Goal: Information Seeking & Learning: Learn about a topic

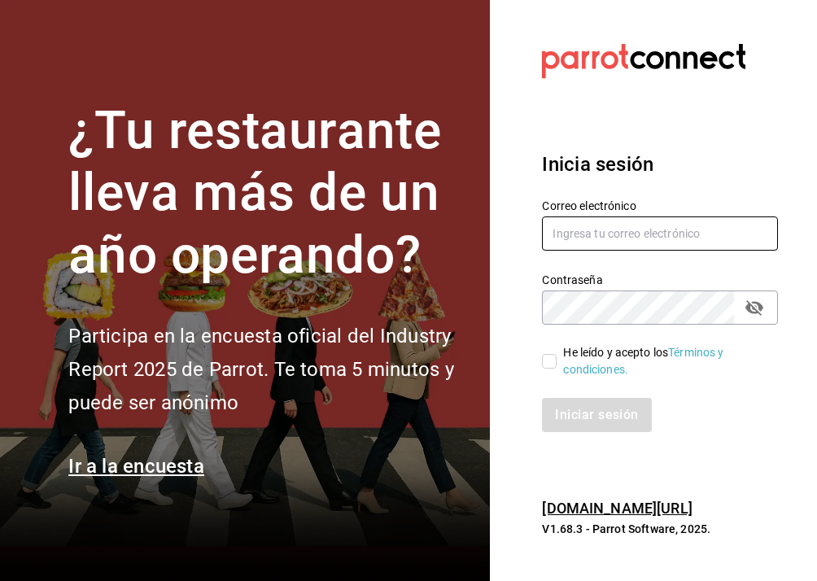
type input "chiqueada.gerencia@gmail.com"
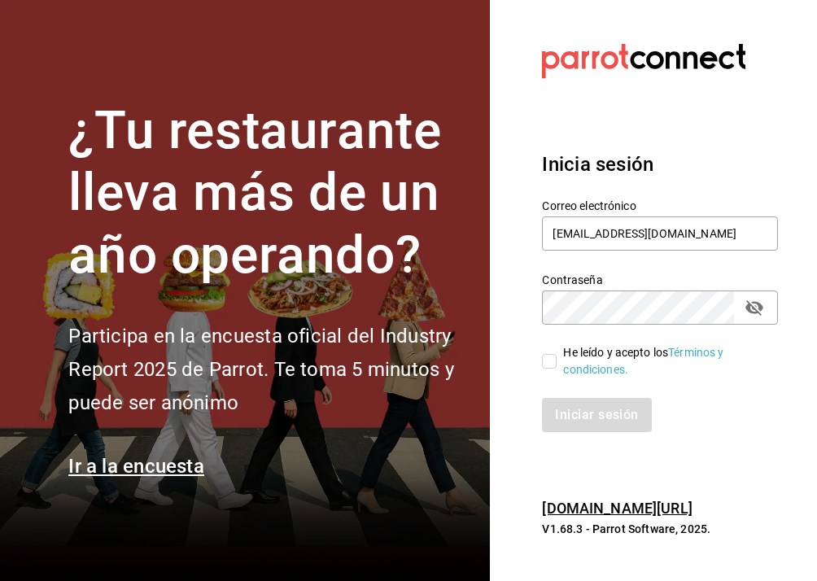
click at [560, 369] on span "He leído y acepto los Términos y condiciones." at bounding box center [661, 361] width 208 height 34
click at [557, 369] on input "He leído y acepto los Términos y condiciones." at bounding box center [549, 361] width 15 height 15
checkbox input "true"
click at [583, 417] on button "Iniciar sesión" at bounding box center [597, 415] width 111 height 34
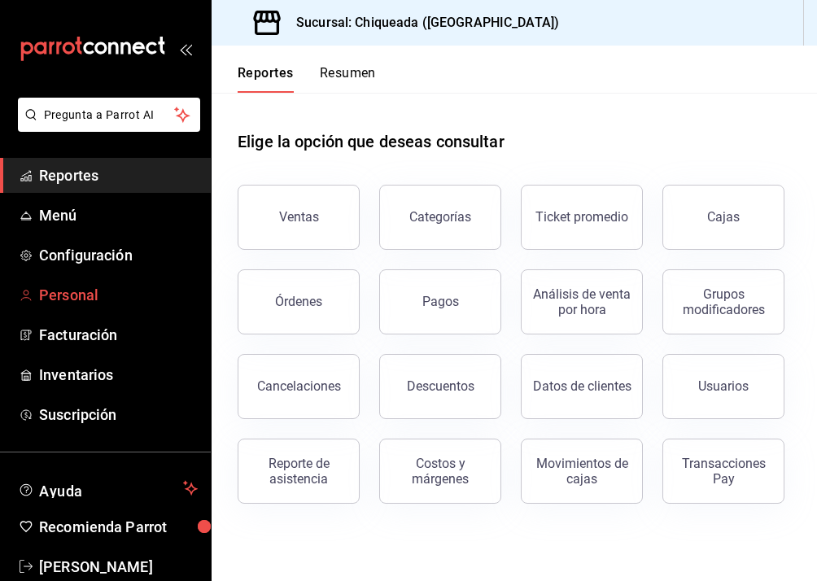
click at [116, 296] on span "Personal" at bounding box center [118, 295] width 159 height 22
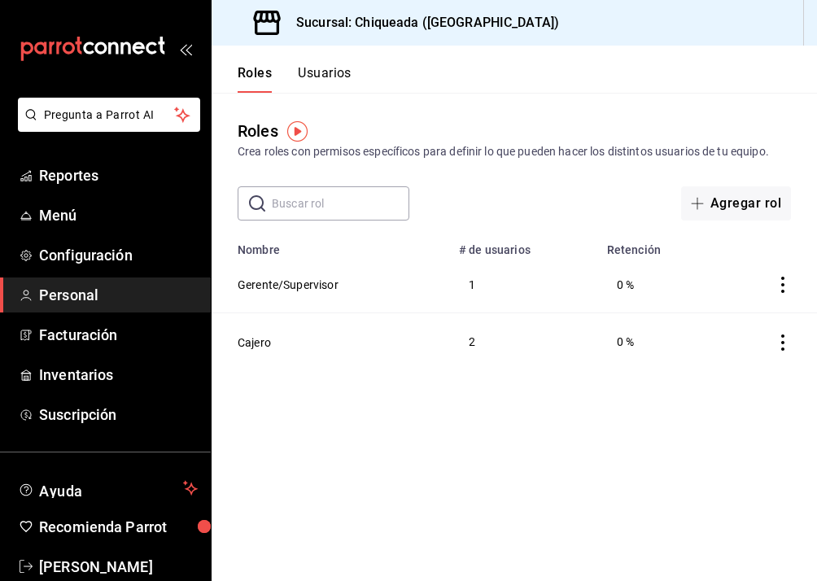
click at [593, 156] on div "Crea roles con permisos específicos para definir lo que pueden hacer los distin…" at bounding box center [514, 151] width 553 height 17
click at [325, 65] on button "Usuarios" at bounding box center [325, 79] width 54 height 28
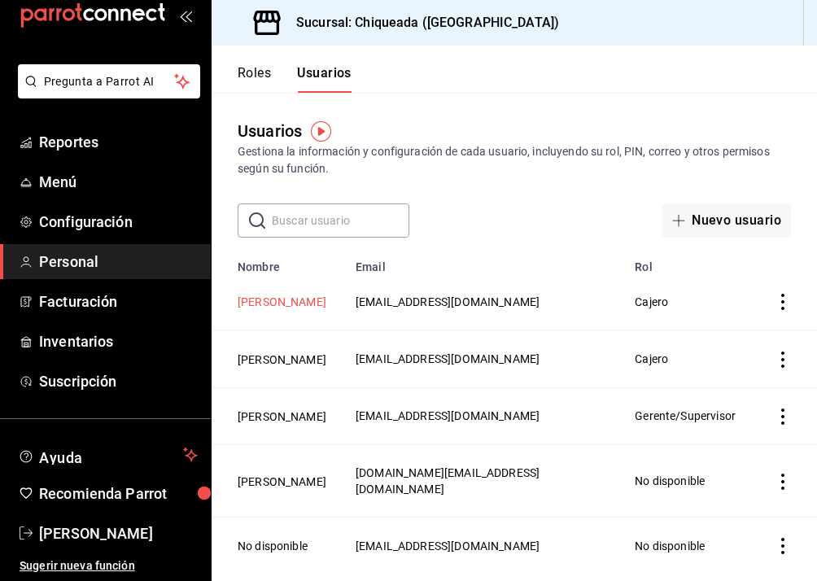
click at [307, 299] on button "[PERSON_NAME]" at bounding box center [282, 302] width 89 height 16
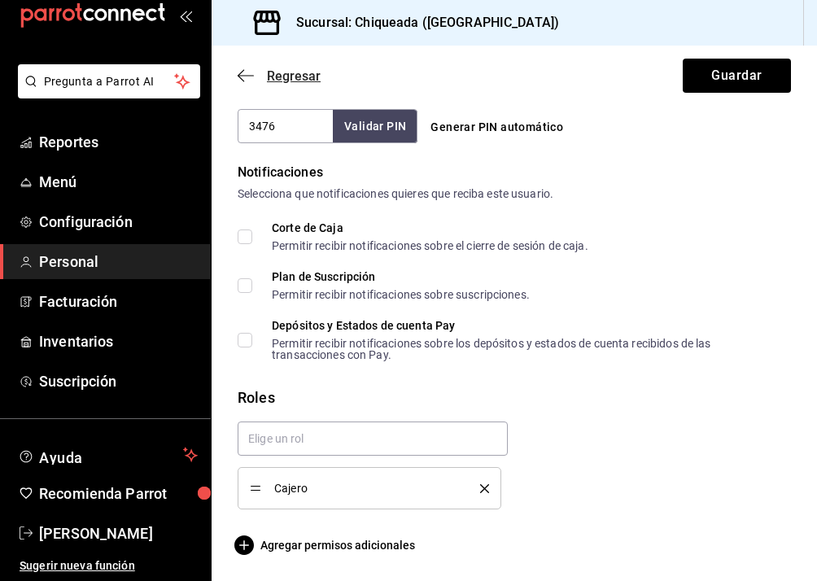
click at [242, 71] on icon "button" at bounding box center [246, 75] width 16 height 15
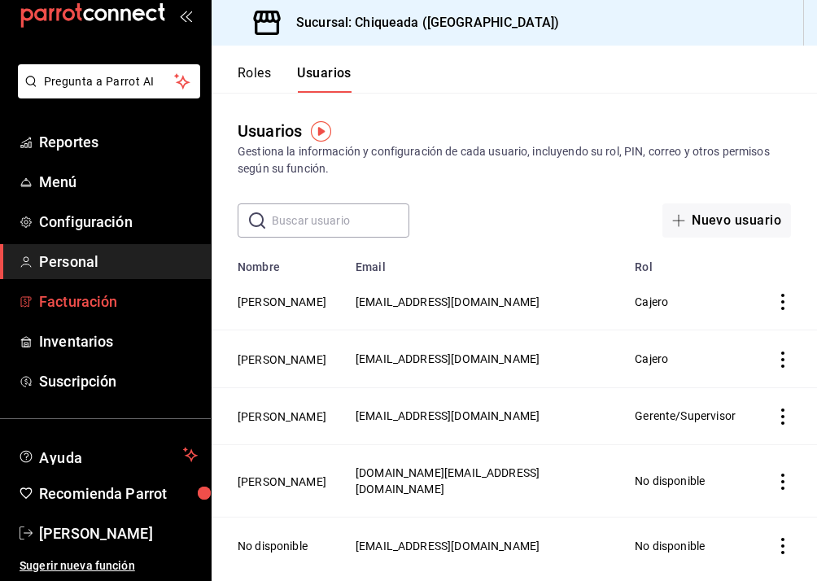
click at [84, 297] on span "Facturación" at bounding box center [118, 301] width 159 height 22
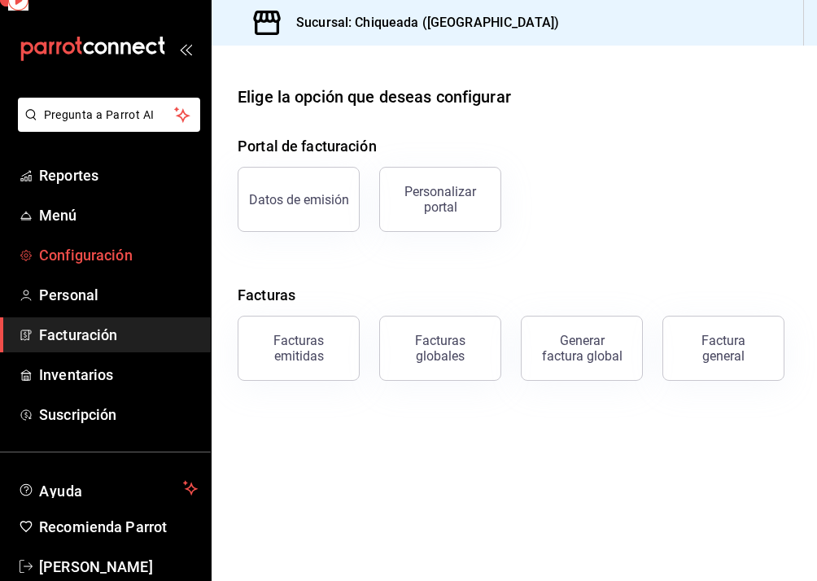
click at [76, 272] on link "Configuración" at bounding box center [105, 255] width 211 height 35
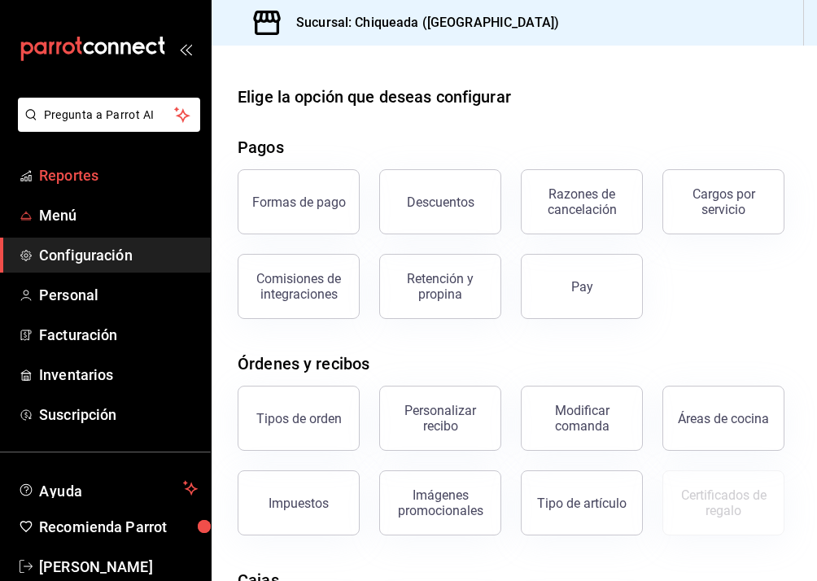
click at [98, 188] on link "Reportes" at bounding box center [105, 175] width 211 height 35
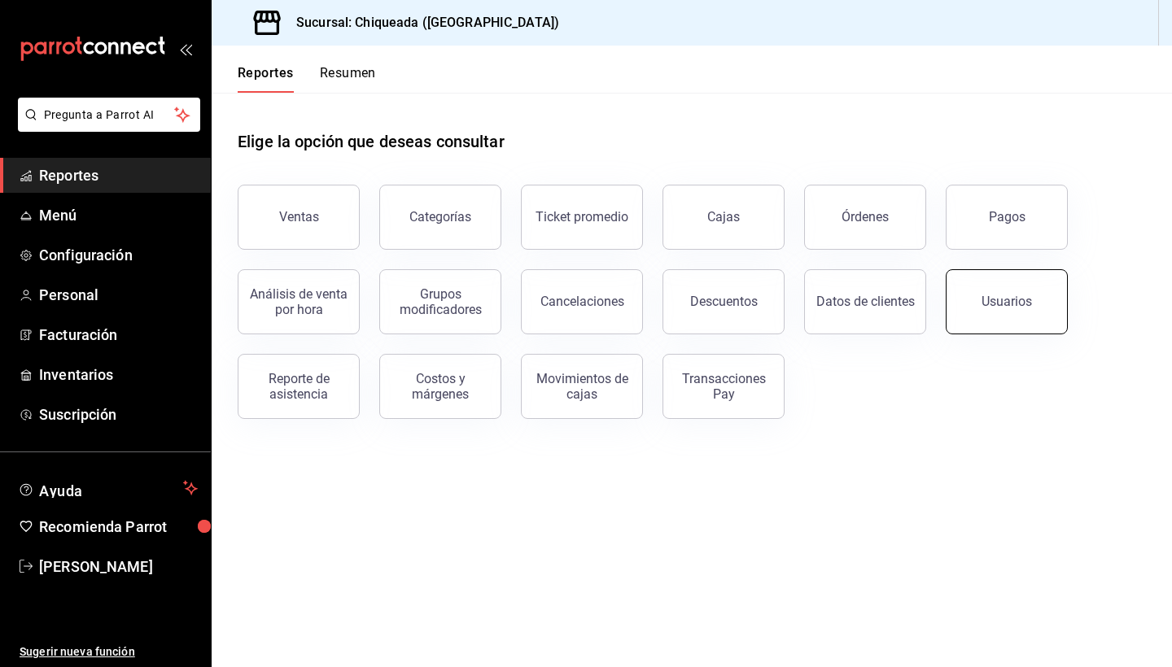
click at [816, 305] on div "Usuarios" at bounding box center [1006, 301] width 50 height 15
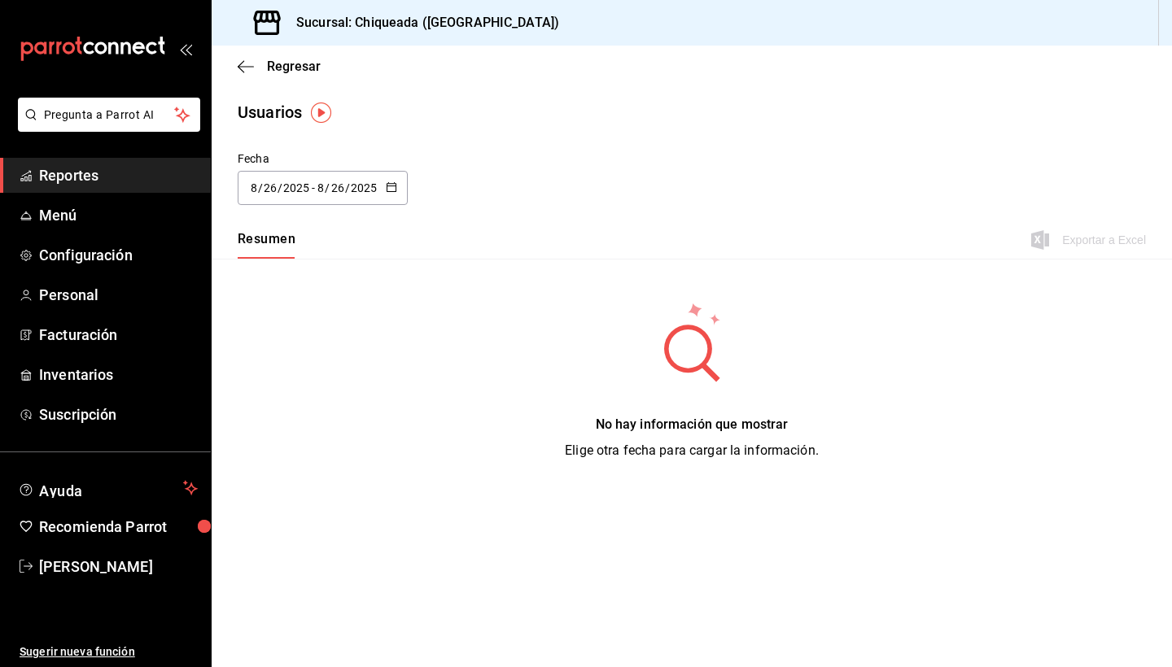
click at [313, 113] on img "button" at bounding box center [321, 113] width 20 height 20
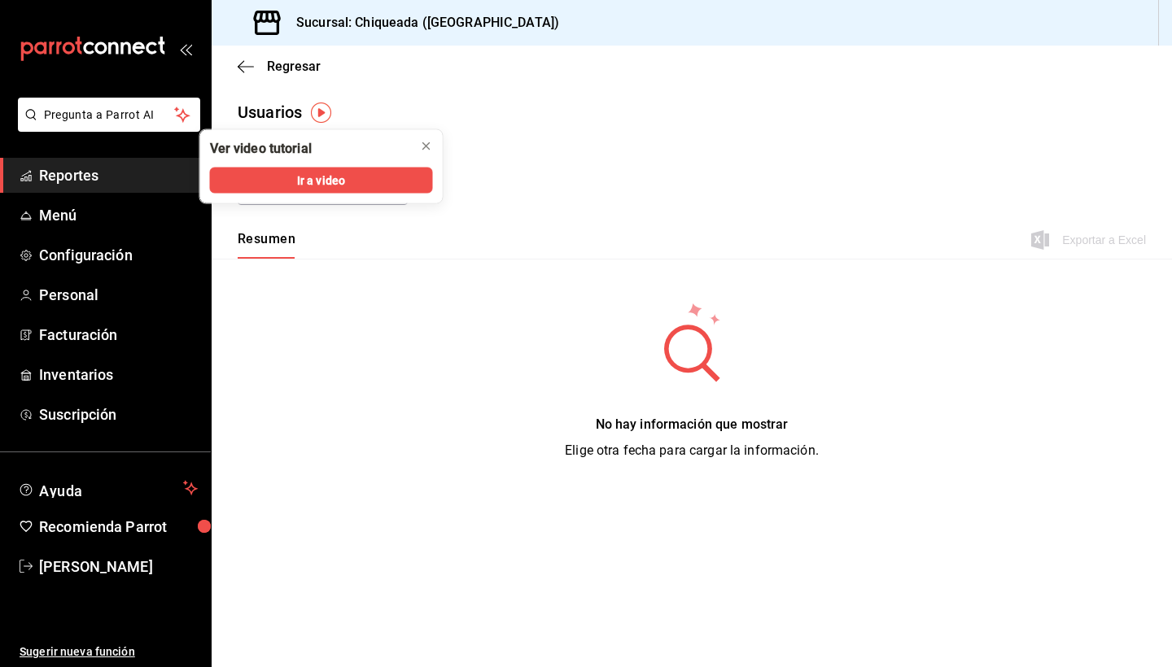
click at [385, 103] on div "Usuarios" at bounding box center [692, 112] width 960 height 24
click at [421, 146] on icon "close" at bounding box center [426, 146] width 13 height 13
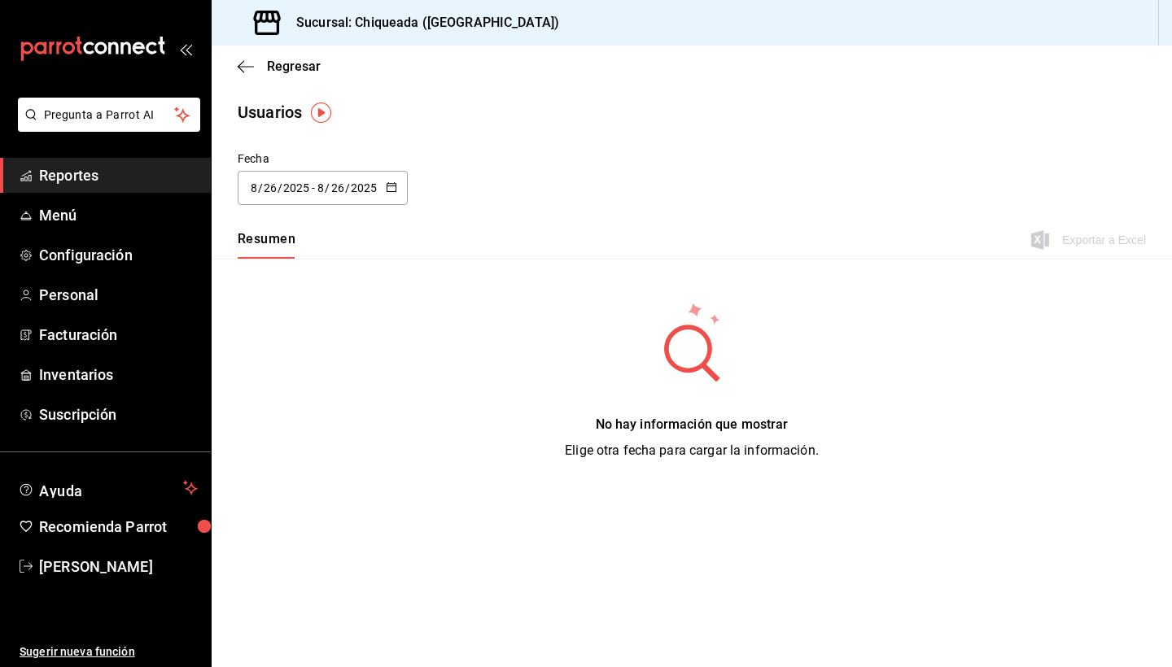
click at [386, 182] on icon "button" at bounding box center [391, 186] width 11 height 11
click at [304, 238] on li "Hoy" at bounding box center [315, 239] width 154 height 37
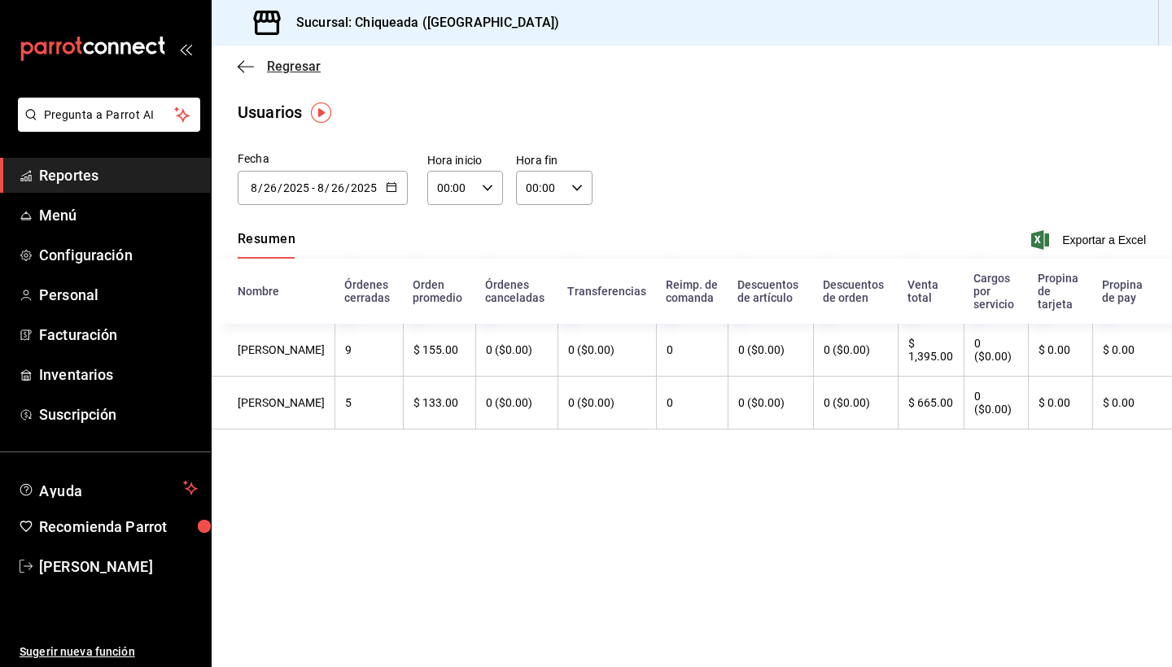
click at [241, 61] on icon "button" at bounding box center [246, 66] width 16 height 15
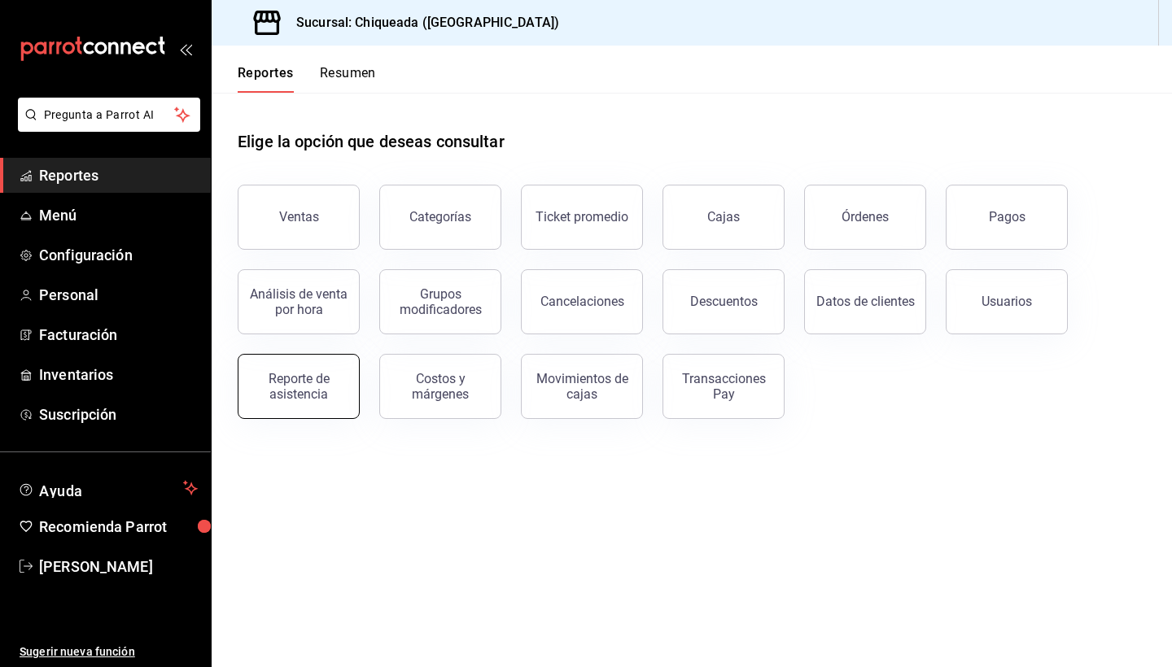
click at [320, 386] on div "Reporte de asistencia" at bounding box center [298, 386] width 101 height 31
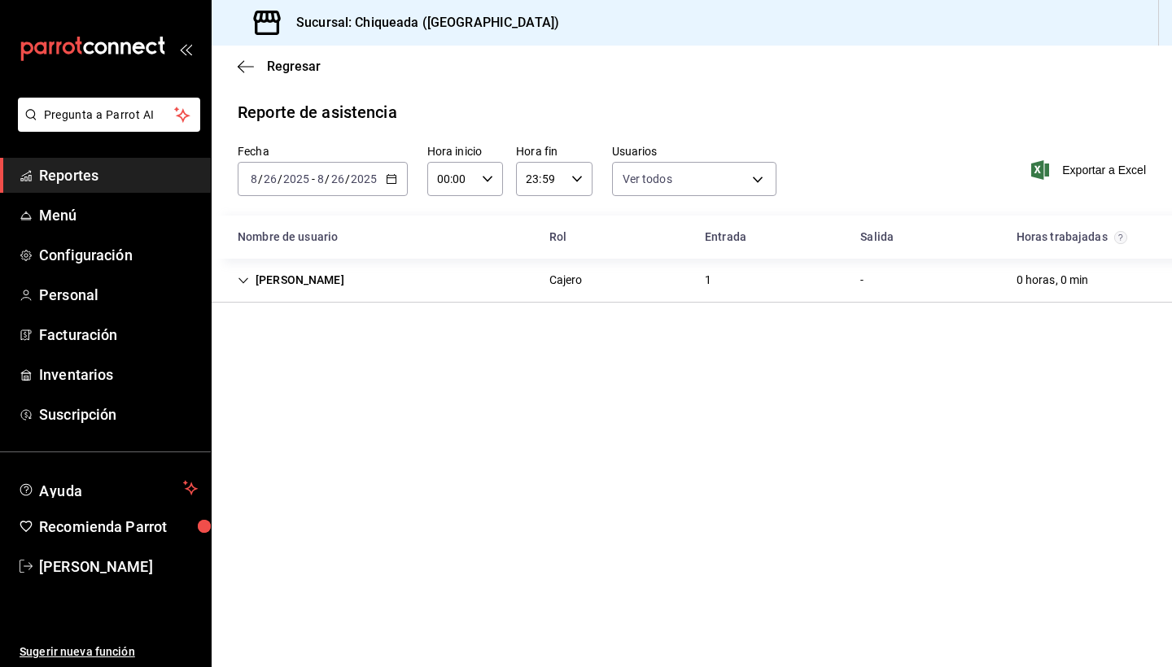
click at [229, 281] on div "[PERSON_NAME]" at bounding box center [291, 280] width 133 height 30
click at [392, 177] on icon "button" at bounding box center [391, 178] width 11 height 11
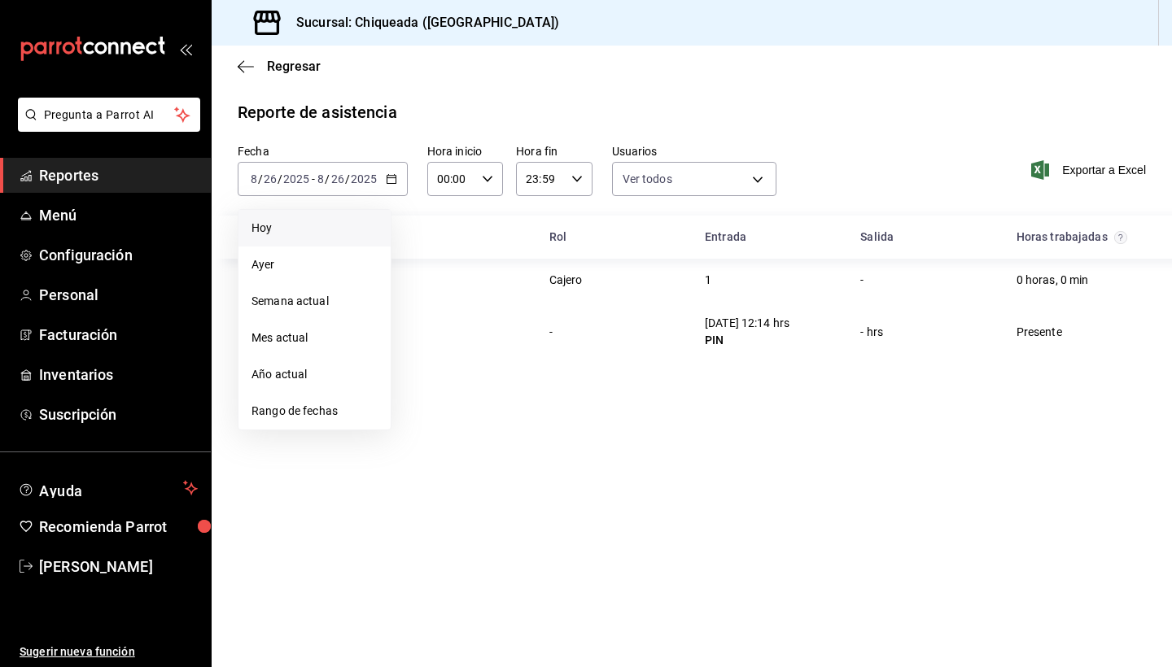
click at [294, 234] on span "Hoy" at bounding box center [314, 228] width 126 height 17
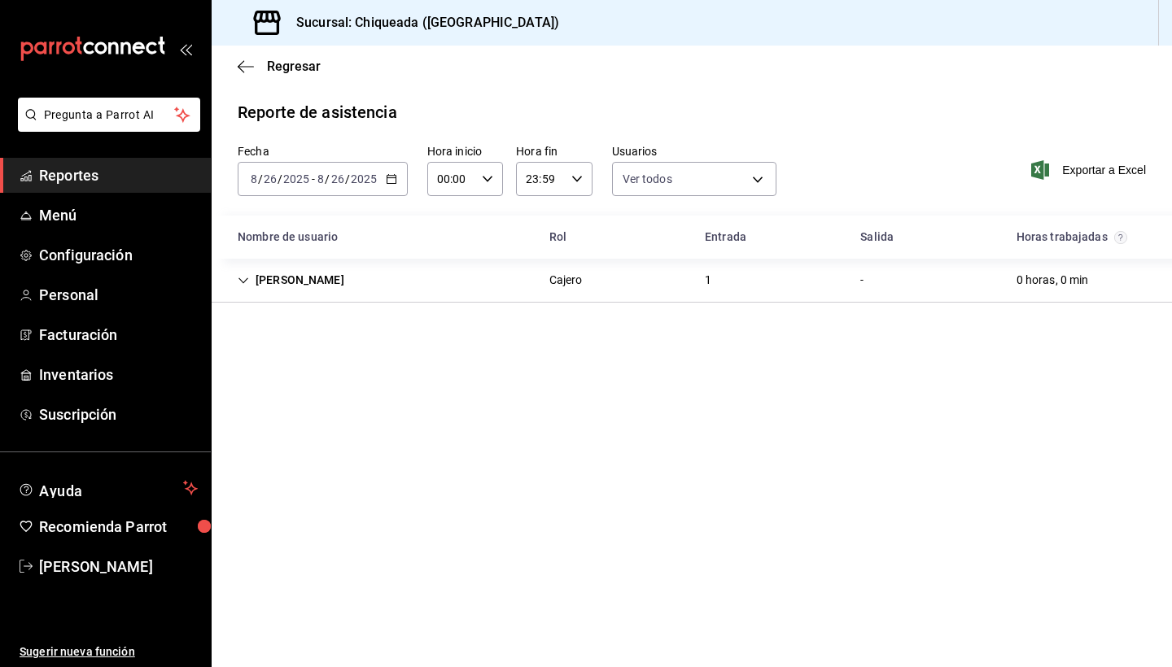
click at [234, 283] on div "[PERSON_NAME]" at bounding box center [291, 280] width 133 height 30
click at [763, 327] on div "26/08/25 12:14 hrs" at bounding box center [747, 323] width 85 height 17
click at [816, 236] on icon "El total de horas trabajadas por usuario es el resultado de la suma redondeada …" at bounding box center [1120, 237] width 13 height 13
click at [674, 164] on body "Pregunta a Parrot AI Reportes Menú Configuración Personal Facturación Inventari…" at bounding box center [586, 333] width 1172 height 667
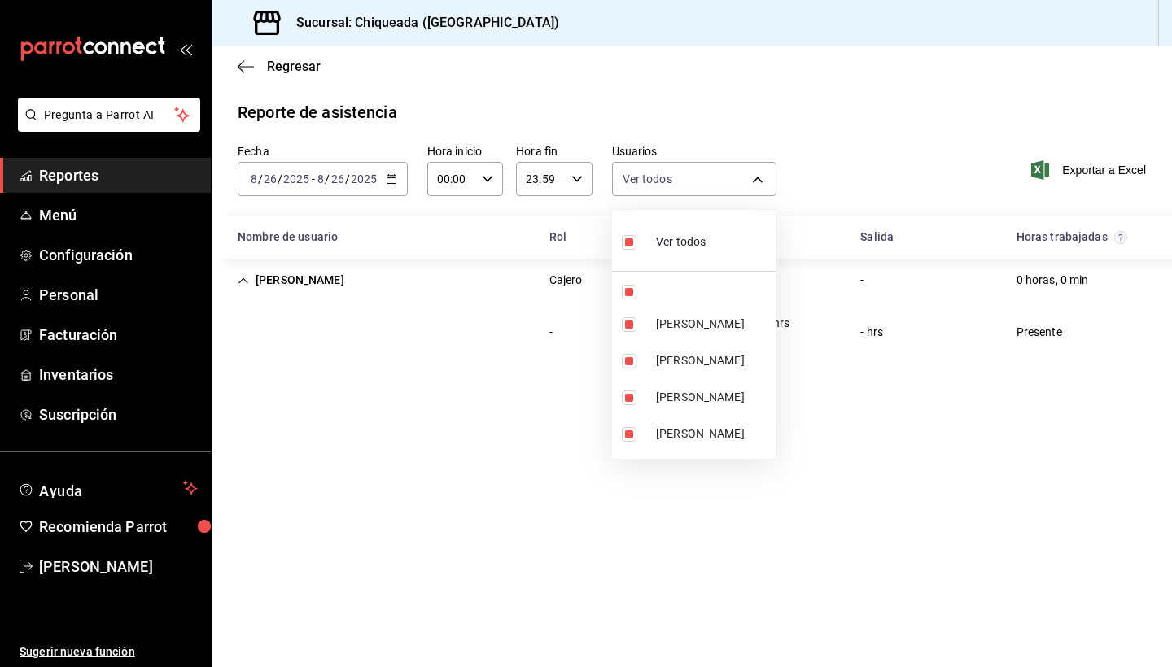
click at [676, 179] on div at bounding box center [586, 333] width 1172 height 667
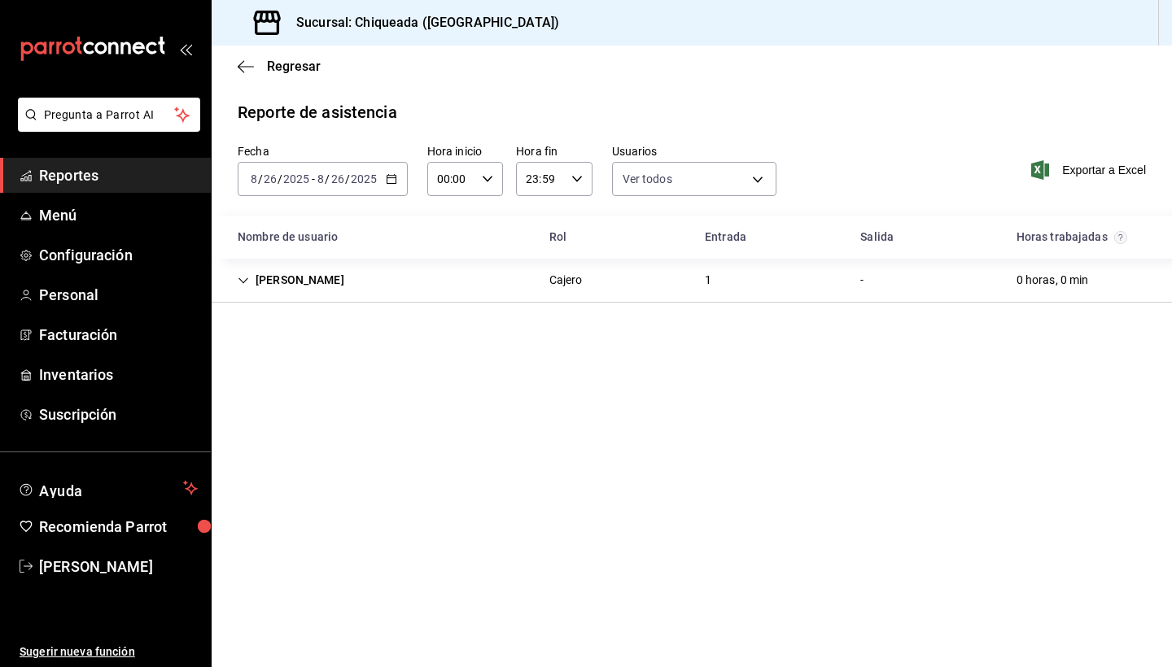
click at [245, 273] on div "[PERSON_NAME]" at bounding box center [291, 280] width 133 height 30
click at [366, 169] on div "[DATE] [DATE] - [DATE] [DATE]" at bounding box center [323, 179] width 170 height 34
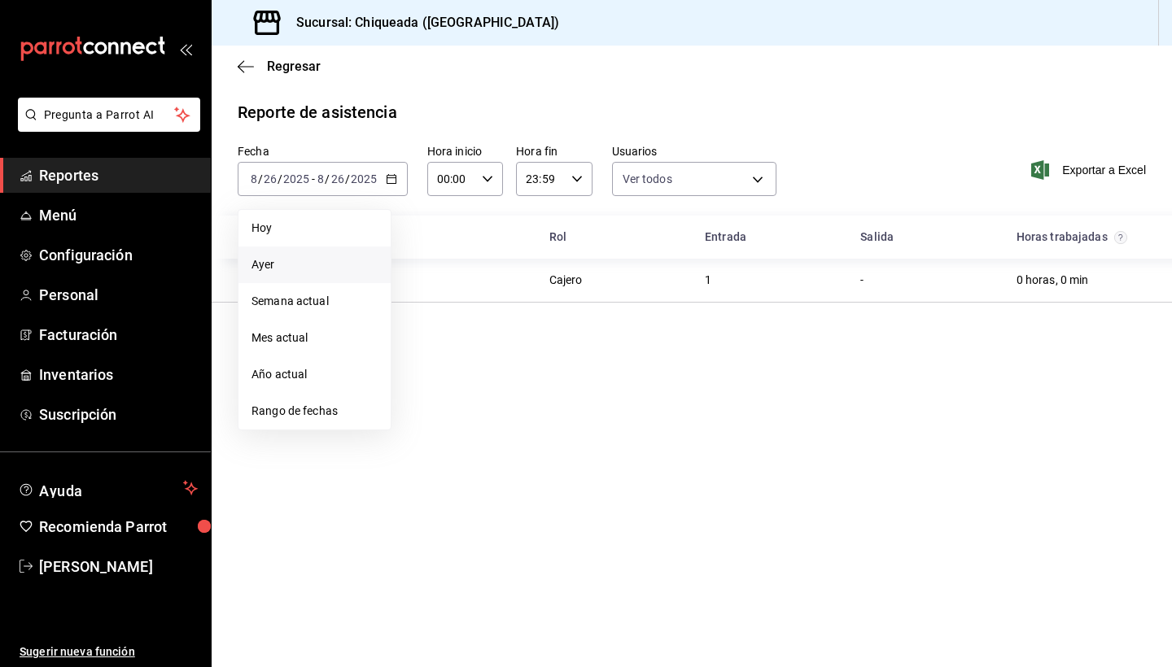
click at [317, 261] on span "Ayer" at bounding box center [314, 264] width 126 height 17
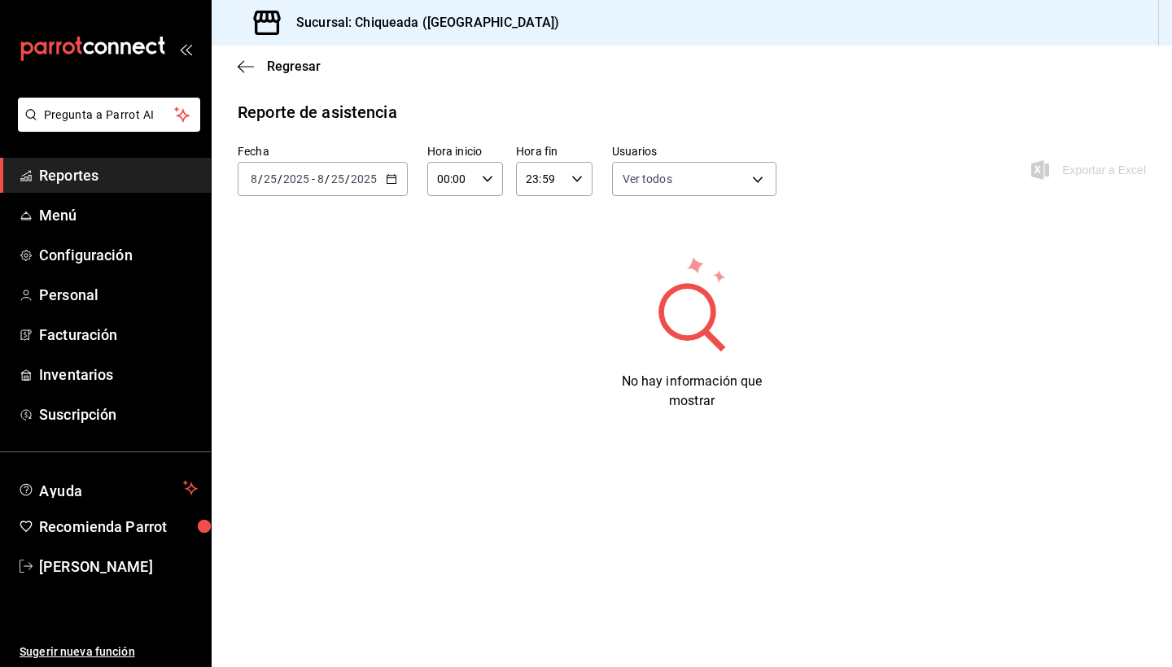
click at [333, 191] on div "[DATE] [DATE] - [DATE] [DATE]" at bounding box center [323, 179] width 170 height 34
click at [300, 231] on span "Hoy" at bounding box center [314, 228] width 126 height 17
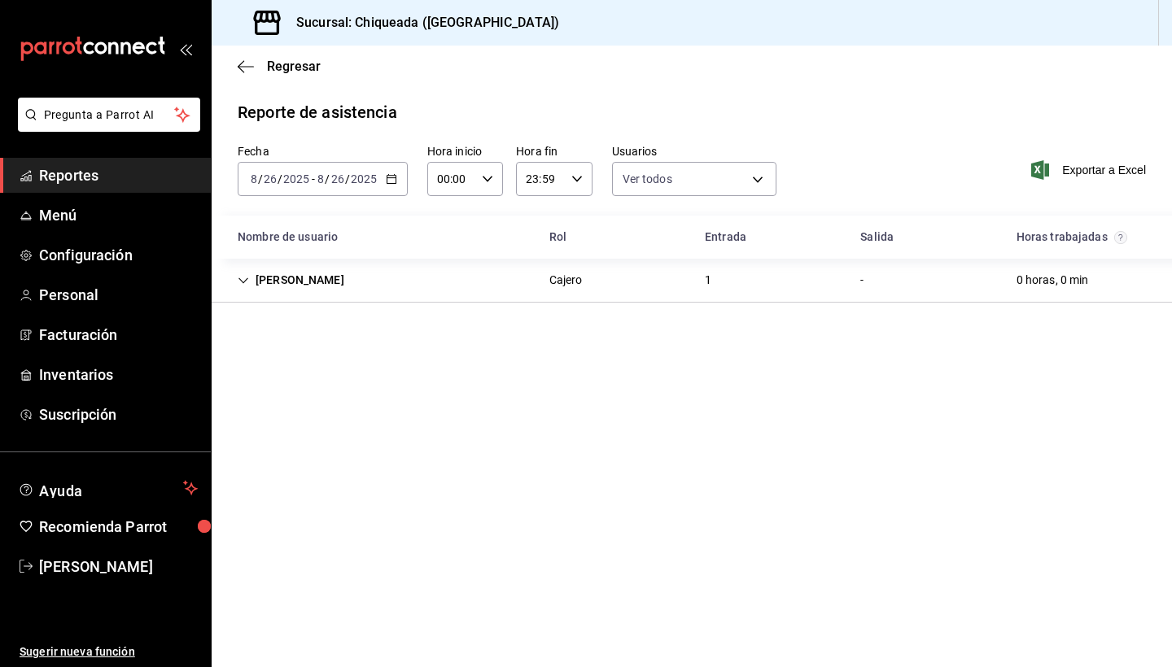
click at [872, 278] on div "-" at bounding box center [861, 280] width 29 height 30
click at [662, 174] on body "Pregunta a Parrot AI Reportes Menú Configuración Personal Facturación Inventari…" at bounding box center [586, 333] width 1172 height 667
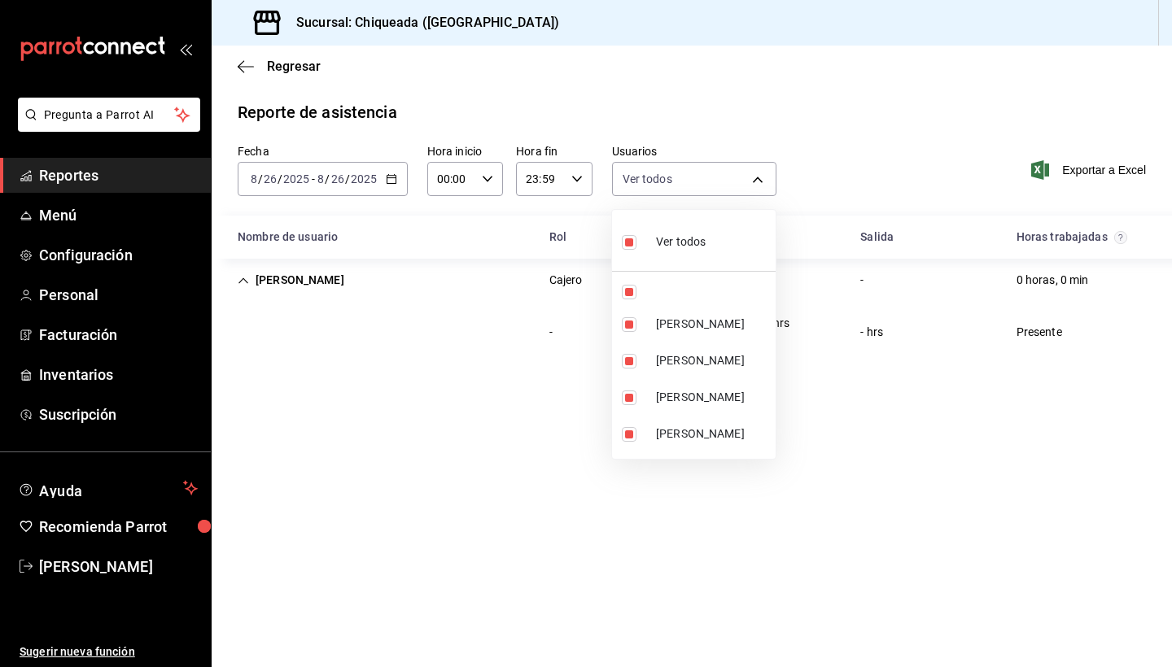
click at [628, 250] on label at bounding box center [632, 242] width 21 height 24
click at [628, 250] on input "checkbox" at bounding box center [629, 242] width 15 height 15
checkbox input "true"
type input "bab462e3-0fff-4c4f-b357-ba60641eff62,1a3a9b7f-0d31-4578-b318-4529578c0891,65aea…"
checkbox input "true"
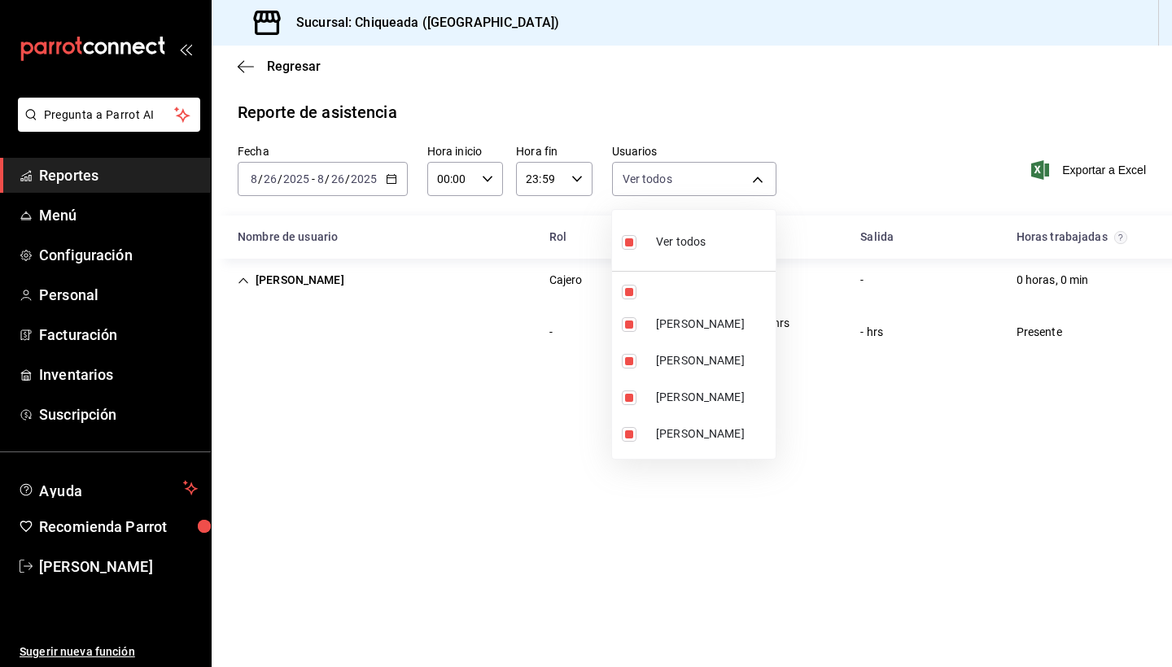
checkbox input "true"
click at [630, 246] on input "checkbox" at bounding box center [629, 242] width 15 height 15
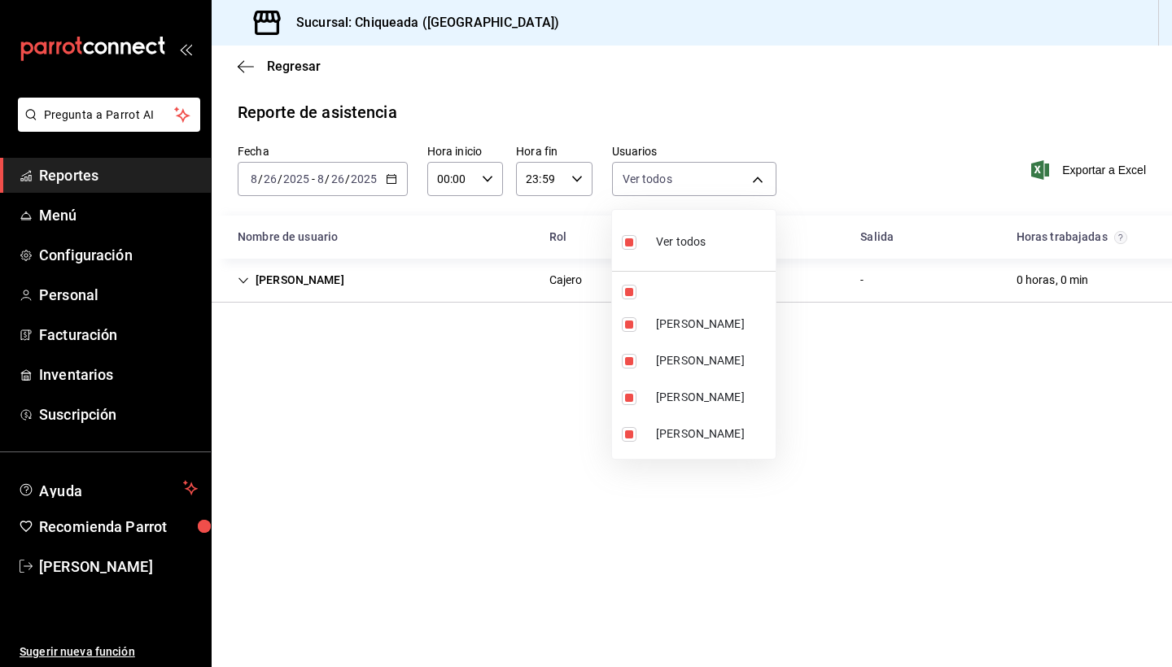
checkbox input "false"
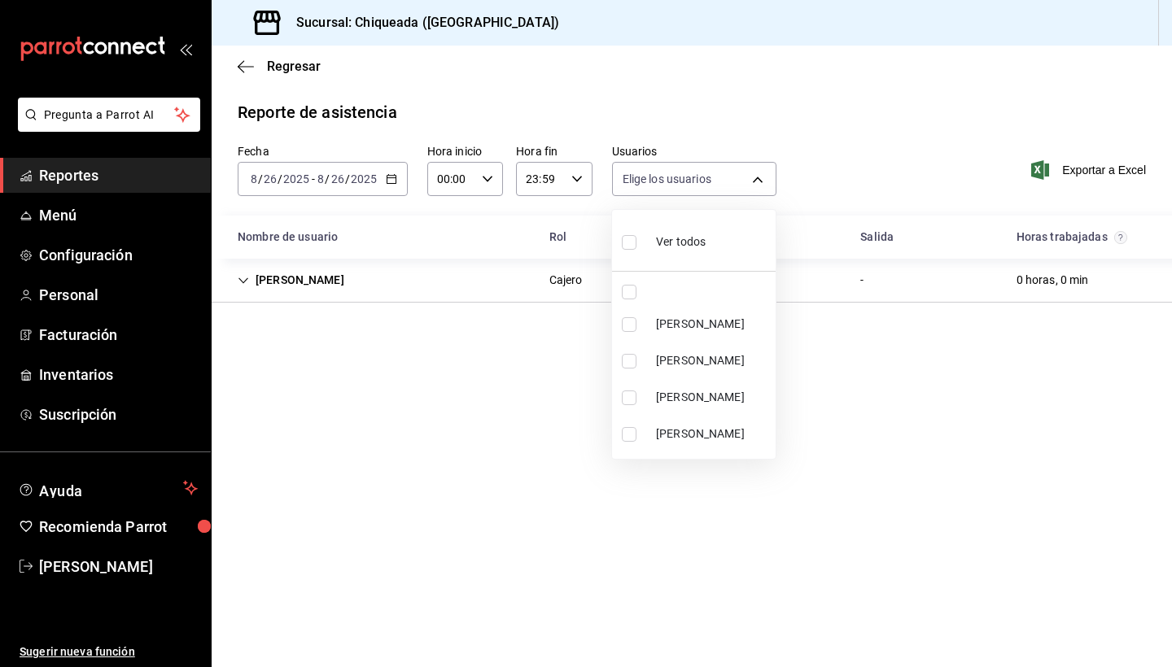
checkbox input "false"
click at [637, 357] on label at bounding box center [632, 361] width 21 height 15
click at [636, 357] on input "checkbox" at bounding box center [629, 361] width 15 height 15
checkbox input "false"
click at [624, 366] on input "checkbox" at bounding box center [629, 361] width 15 height 15
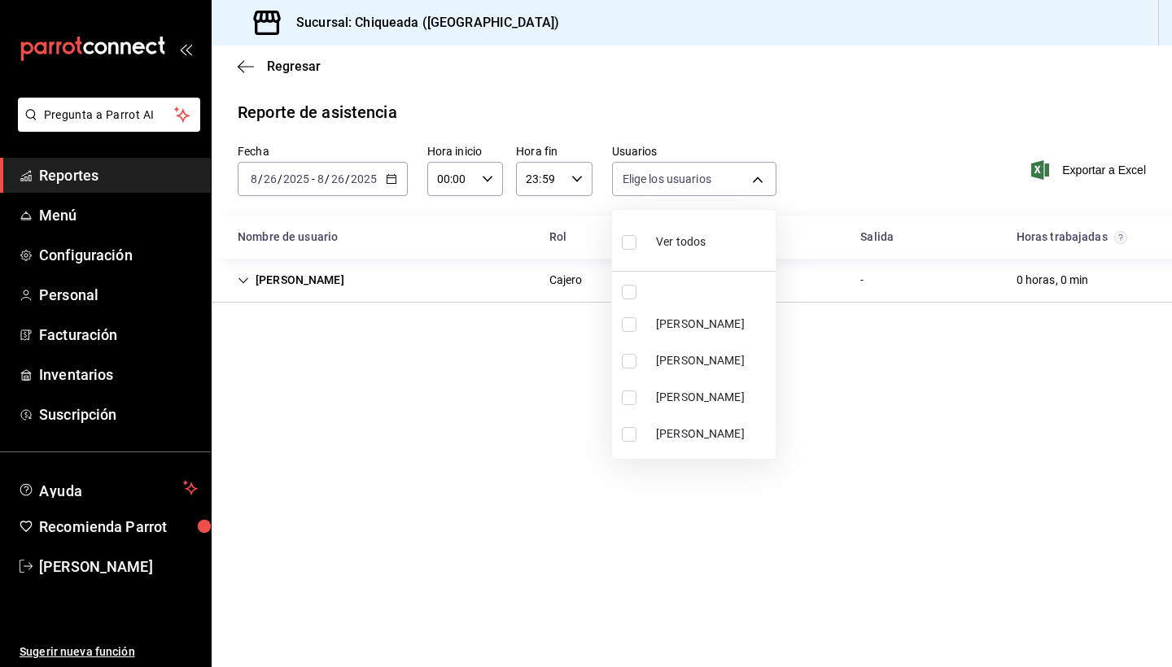
checkbox input "true"
type input "65aea775-156d-44ac-bb17-6a366b31dd0f"
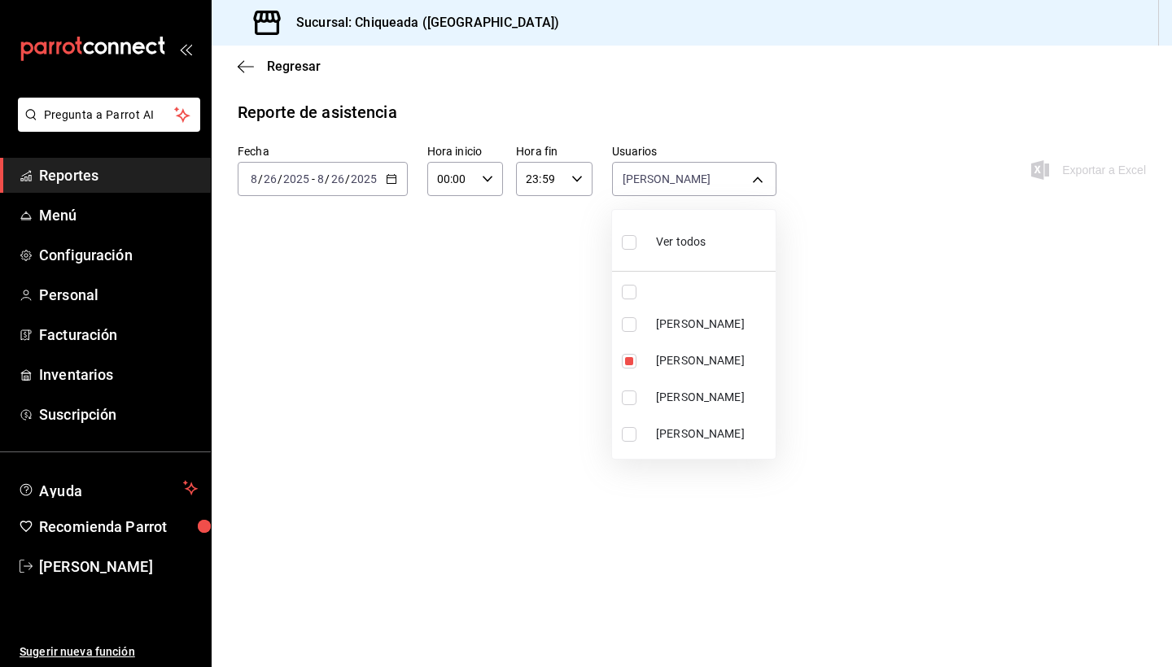
click at [567, 503] on div at bounding box center [586, 333] width 1172 height 667
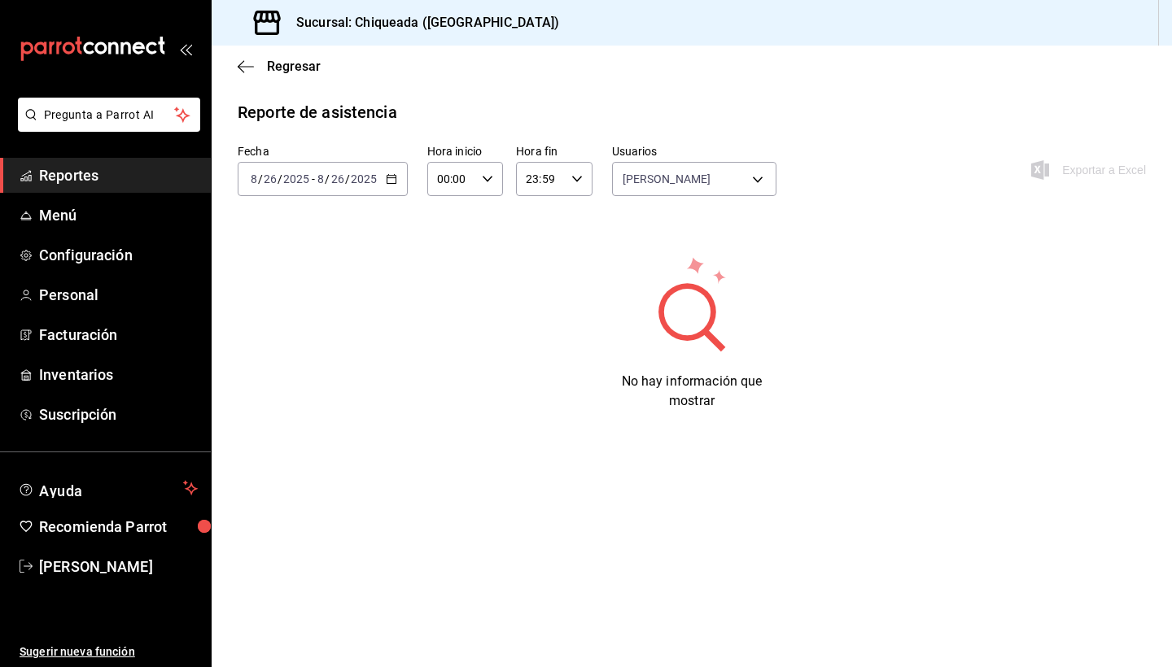
click at [77, 176] on span "Reportes" at bounding box center [118, 175] width 159 height 22
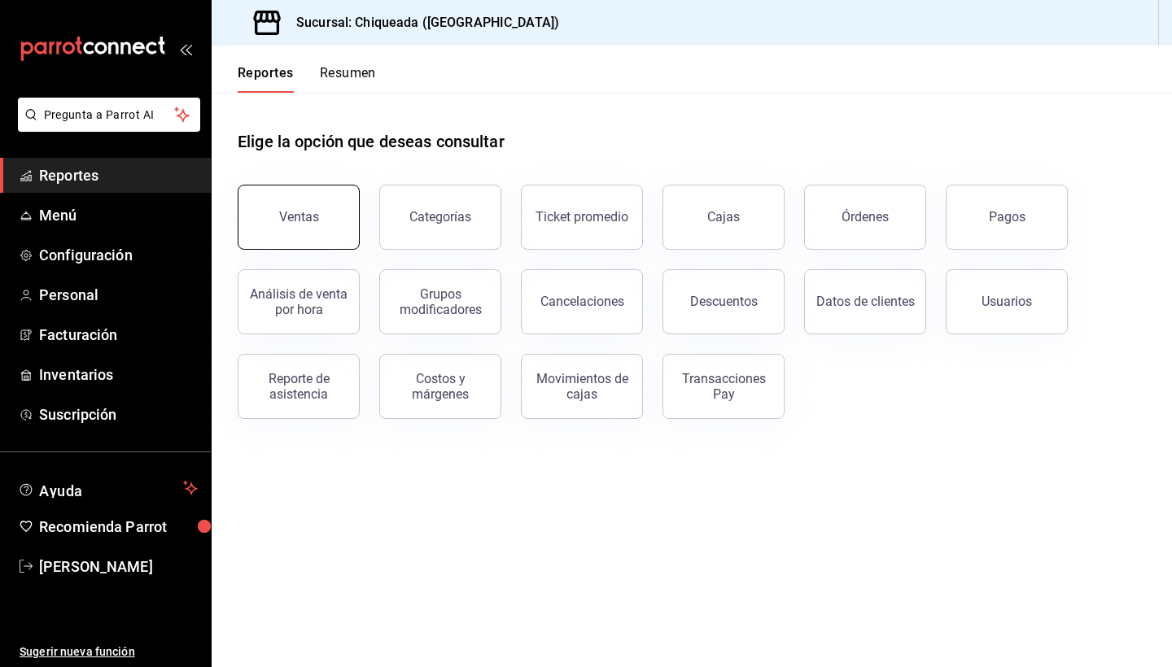
click at [317, 205] on button "Ventas" at bounding box center [299, 217] width 122 height 65
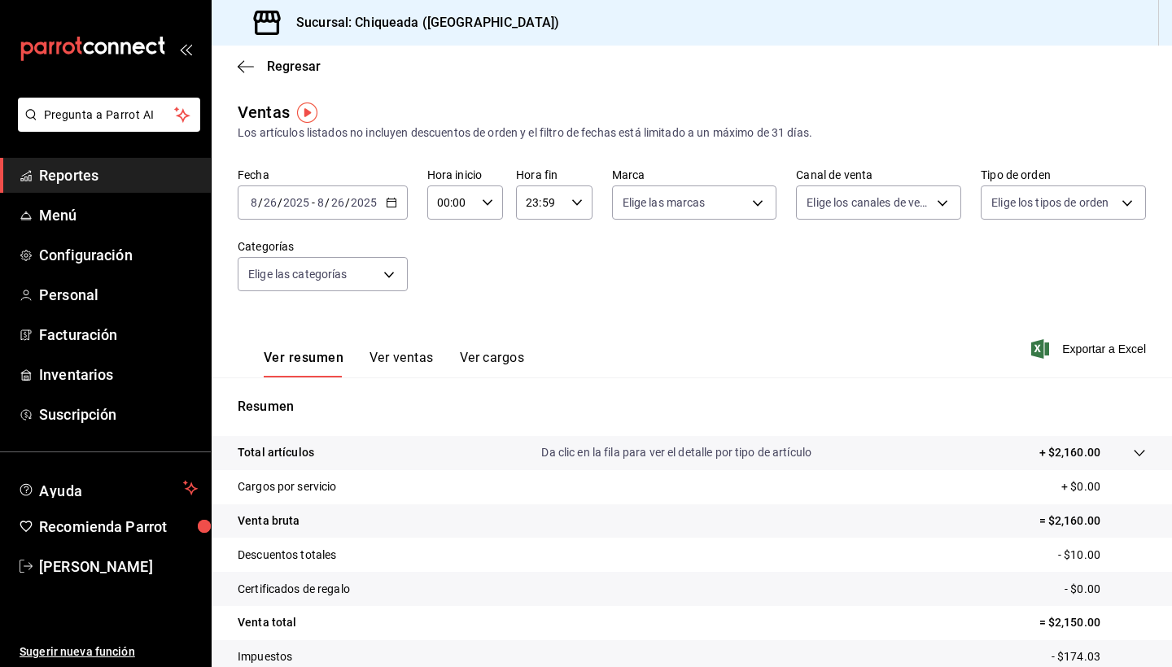
click at [78, 190] on link "Reportes" at bounding box center [105, 175] width 211 height 35
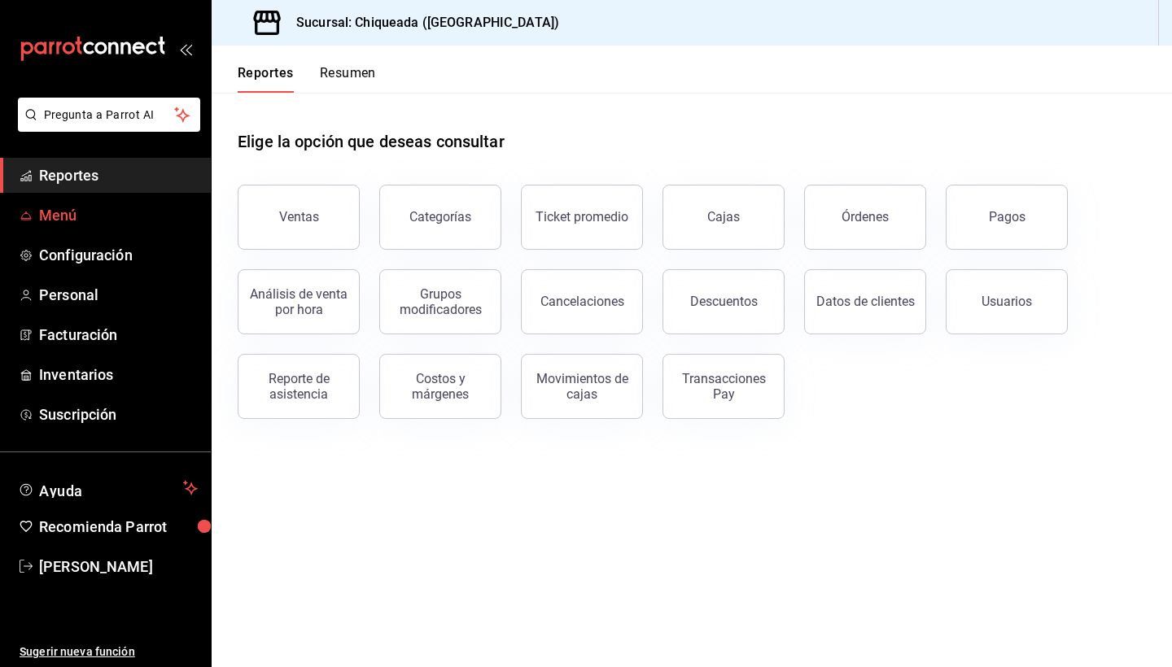
click at [63, 212] on span "Menú" at bounding box center [118, 215] width 159 height 22
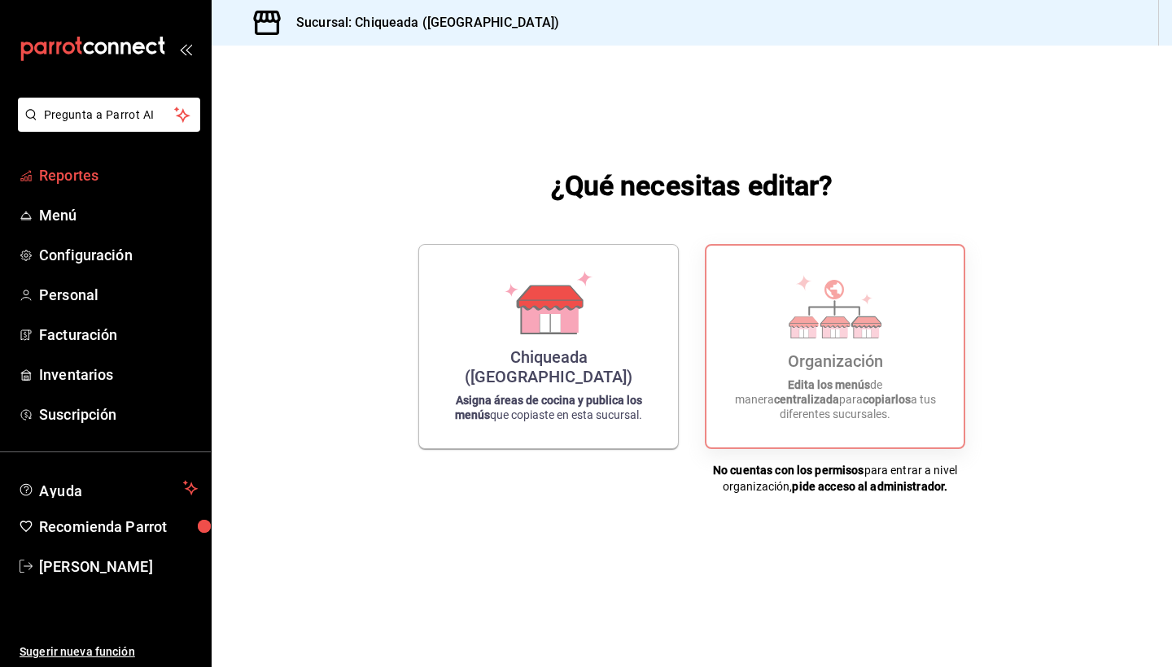
click at [94, 163] on link "Reportes" at bounding box center [105, 175] width 211 height 35
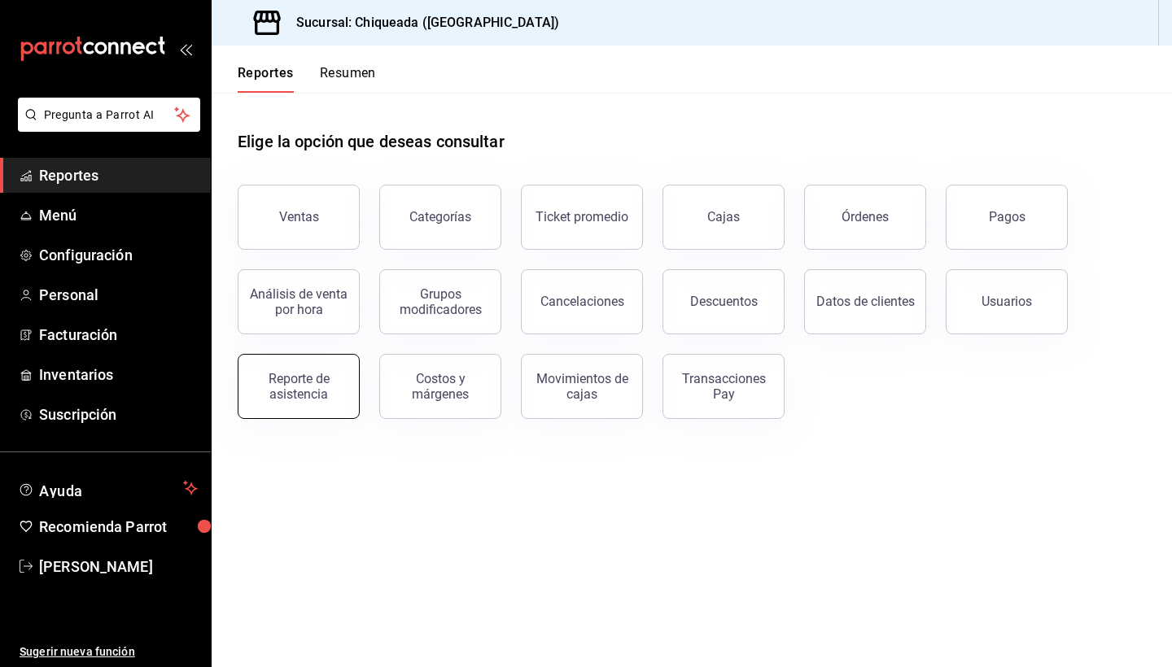
click at [312, 374] on div "Reporte de asistencia" at bounding box center [298, 386] width 101 height 31
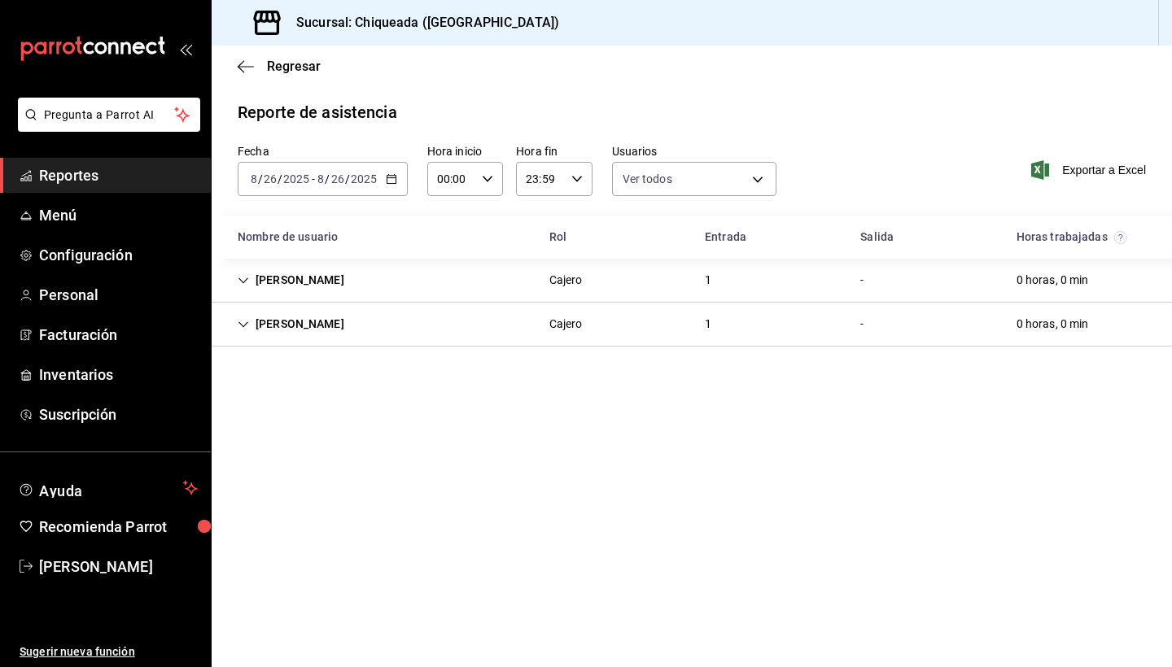
click at [308, 330] on div "[PERSON_NAME]" at bounding box center [291, 324] width 133 height 30
click at [262, 291] on div "[PERSON_NAME]" at bounding box center [291, 280] width 133 height 30
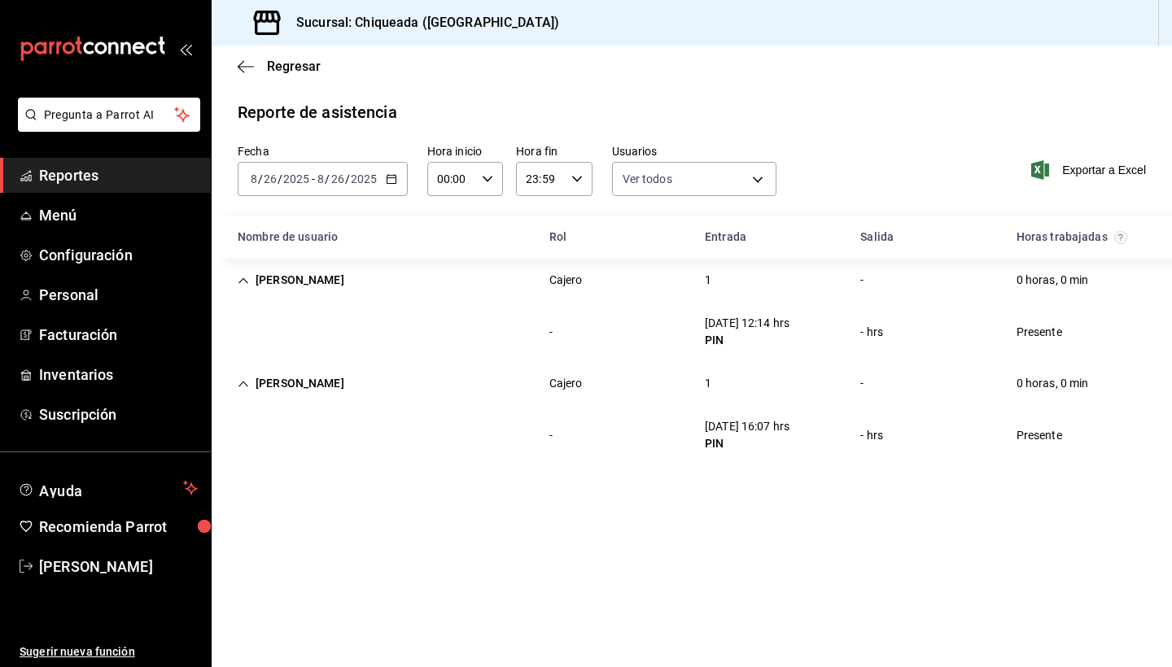
click at [1072, 183] on div "Exportar a Excel" at bounding box center [1063, 170] width 165 height 52
click at [1073, 168] on span "Exportar a Excel" at bounding box center [1089, 170] width 111 height 20
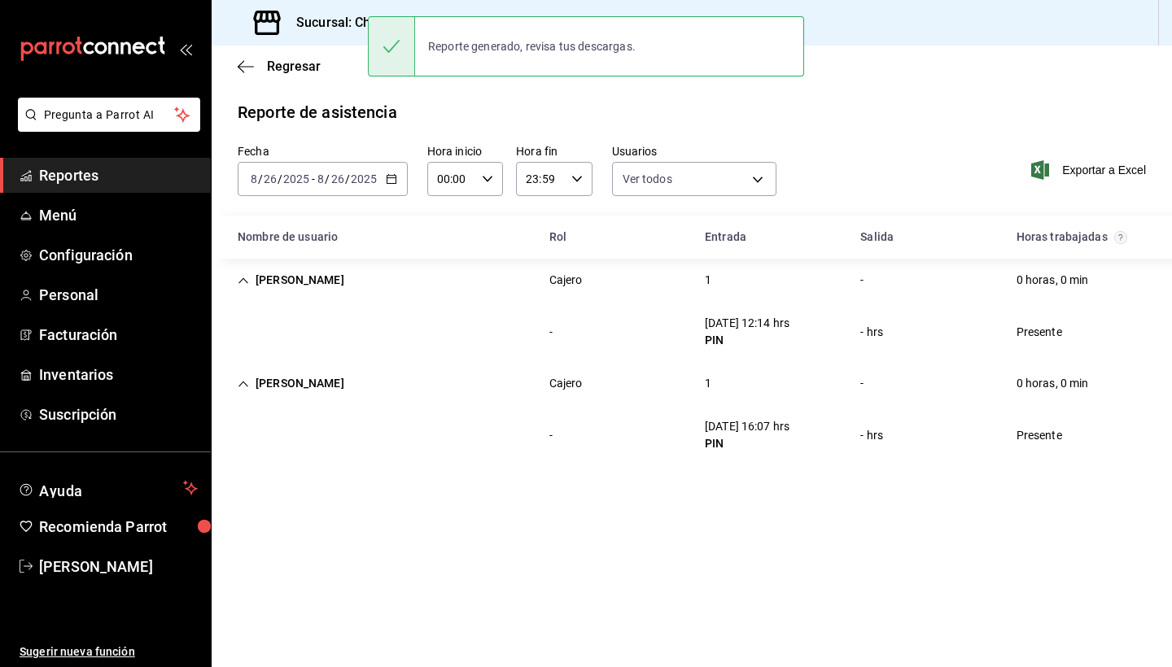
click at [77, 185] on span "Reportes" at bounding box center [118, 175] width 159 height 22
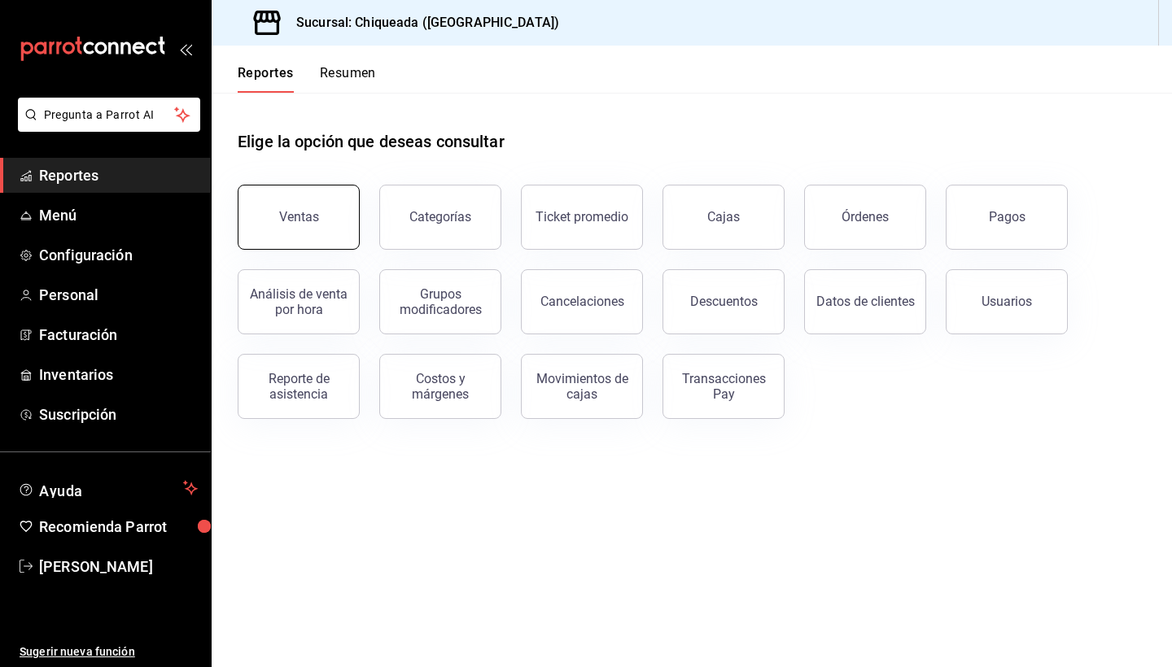
click at [295, 208] on button "Ventas" at bounding box center [299, 217] width 122 height 65
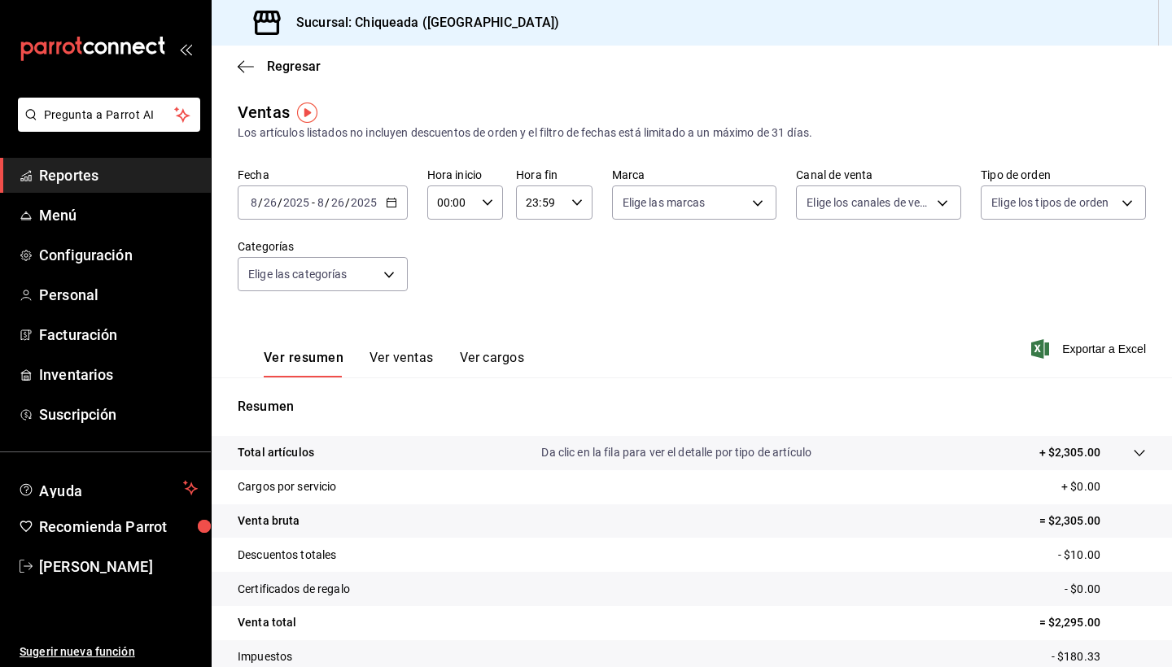
click at [352, 204] on input "2025" at bounding box center [364, 202] width 28 height 13
click at [393, 202] on \(Stroke\) "button" at bounding box center [391, 201] width 9 height 1
click at [402, 206] on div "[DATE] [DATE] - [DATE] [DATE]" at bounding box center [323, 203] width 170 height 34
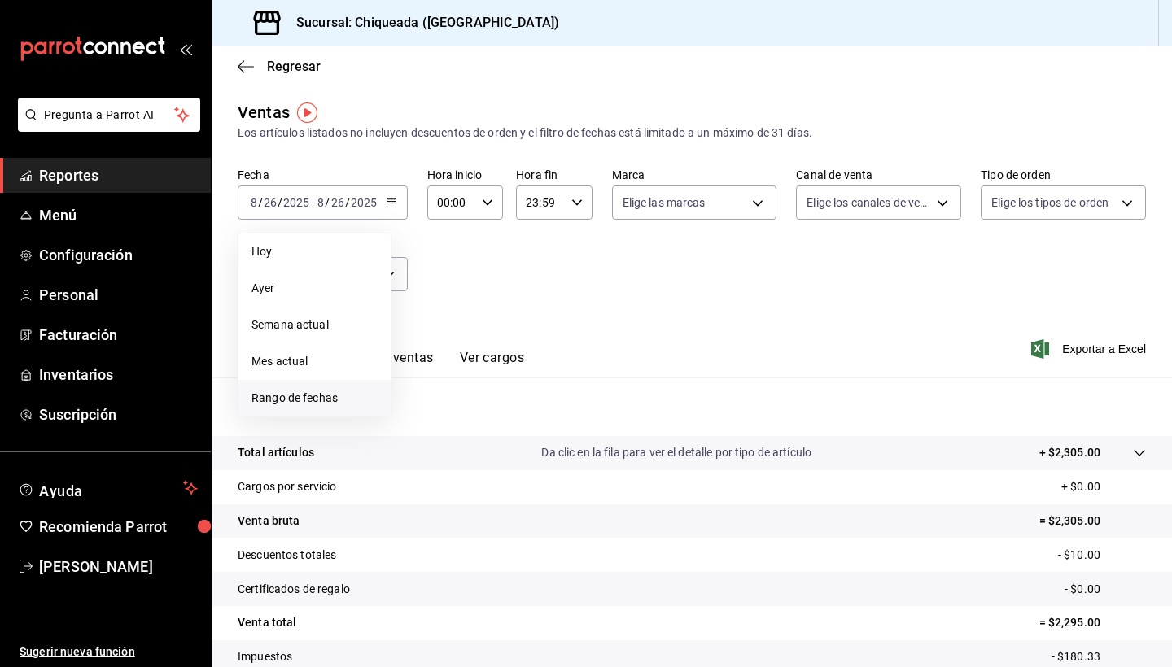
click at [299, 391] on span "Rango de fechas" at bounding box center [314, 398] width 126 height 17
click at [551, 418] on button "22" at bounding box center [540, 418] width 28 height 29
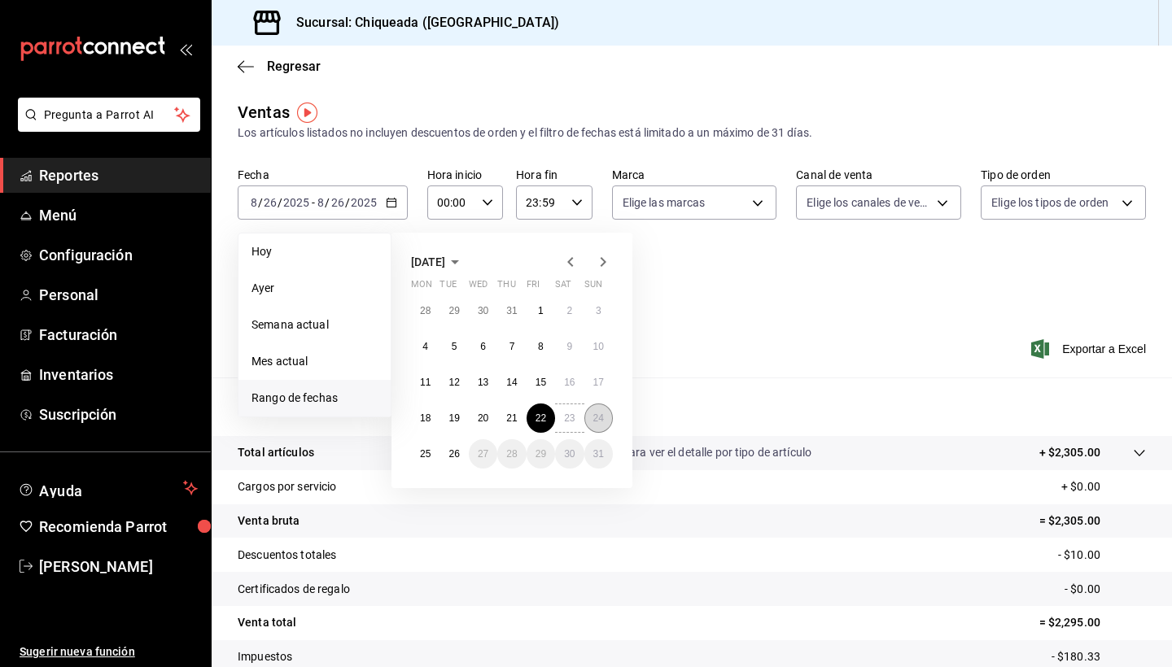
click at [601, 419] on abbr "24" at bounding box center [598, 418] width 11 height 11
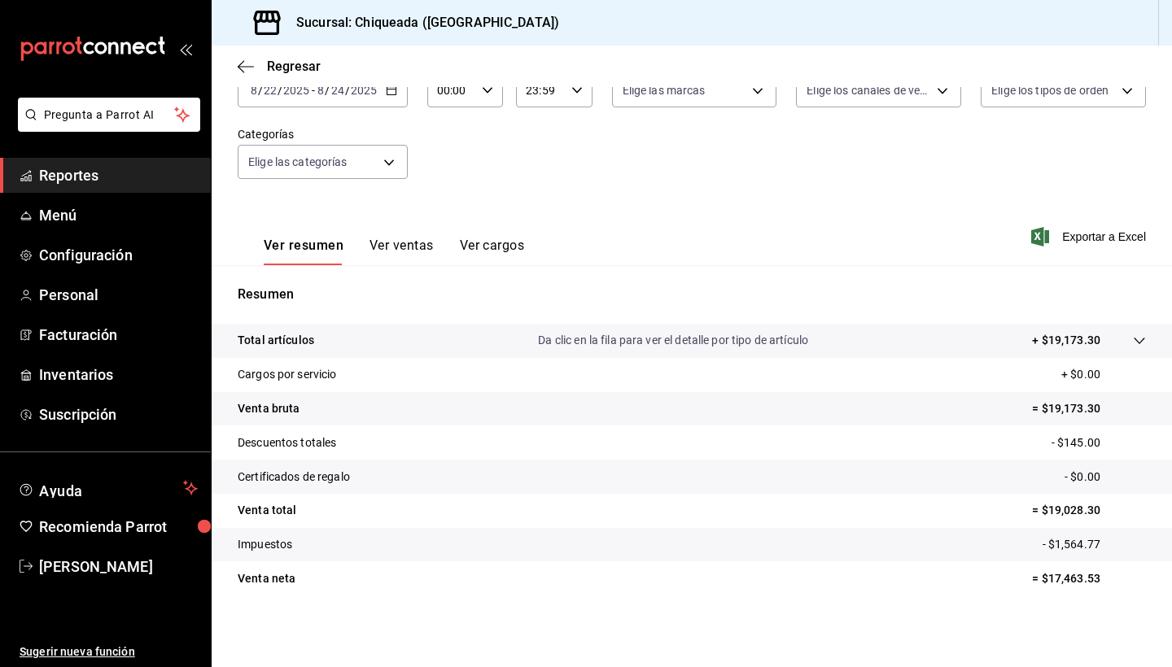
scroll to position [112, 0]
click at [1138, 352] on tr "Total artículos Da clic en la fila para ver el detalle por tipo de artículo + $…" at bounding box center [692, 341] width 960 height 34
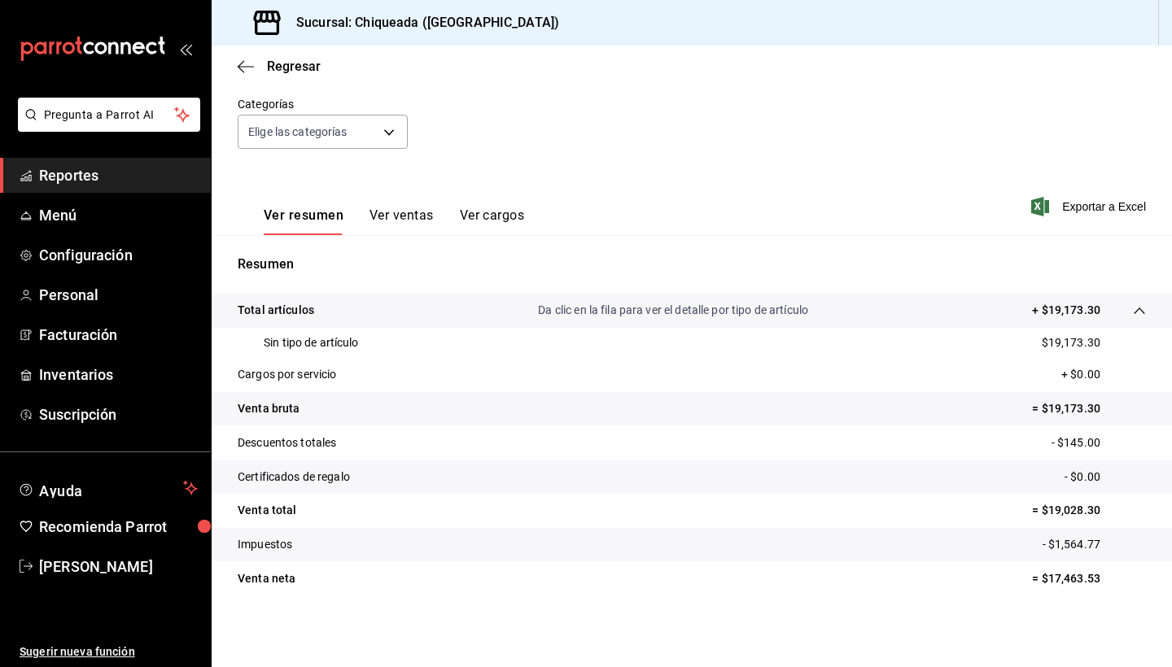
scroll to position [142, 0]
click at [1043, 442] on tr "Descuentos totales - $145.00" at bounding box center [692, 443] width 960 height 34
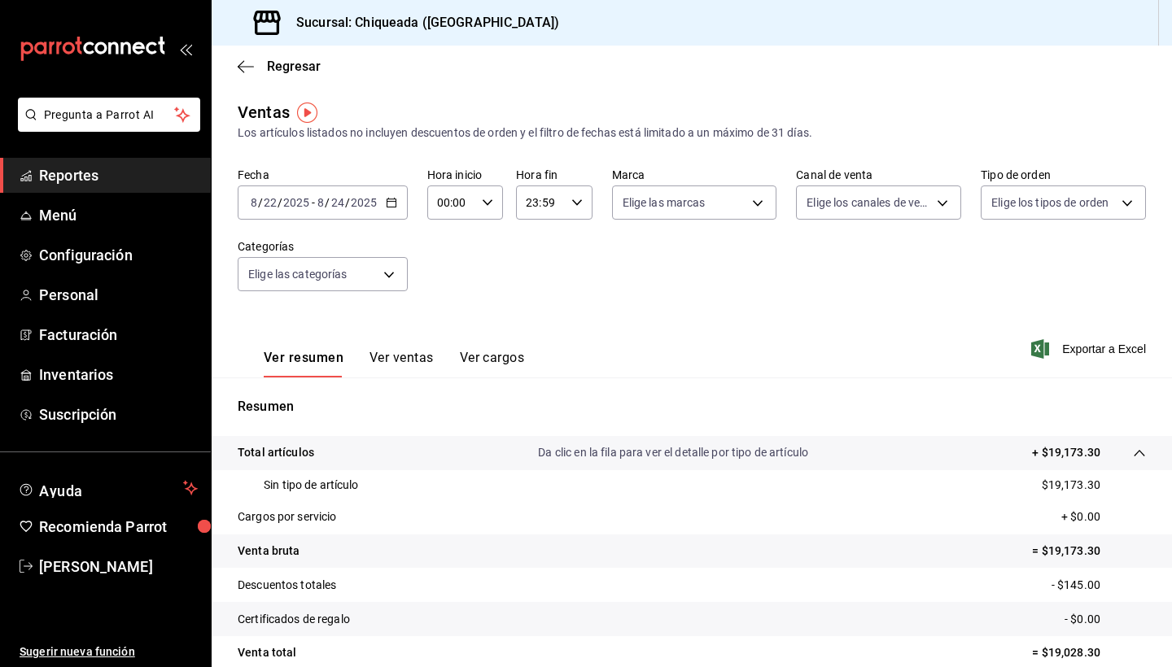
scroll to position [0, 0]
click at [77, 178] on span "Reportes" at bounding box center [118, 175] width 159 height 22
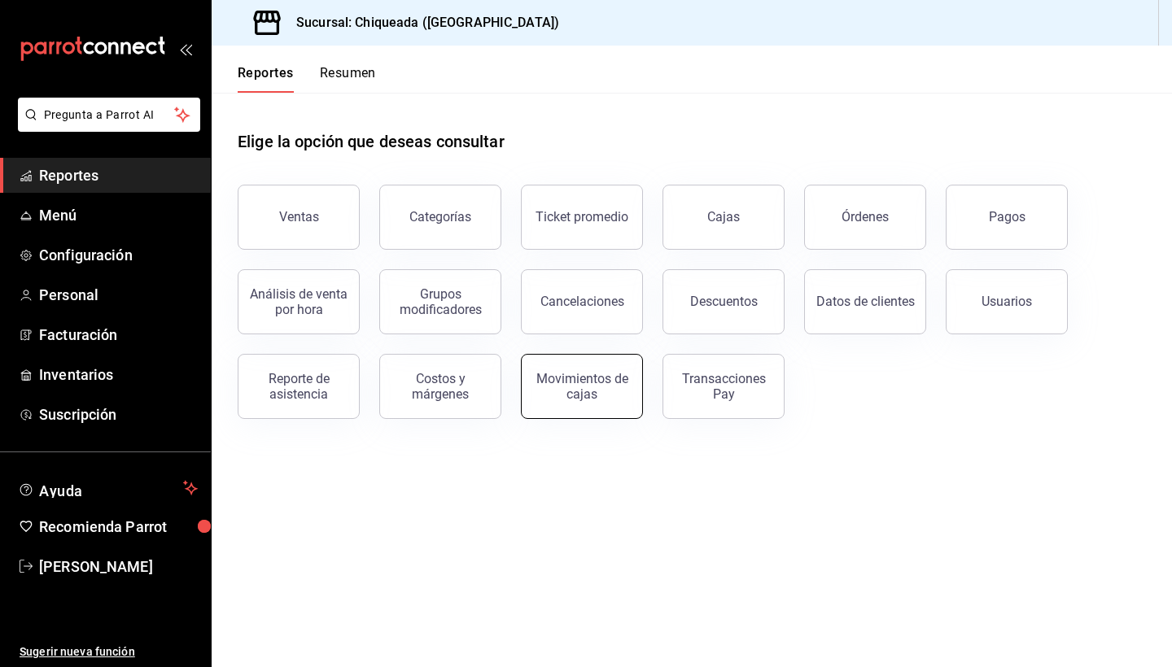
click at [599, 388] on div "Movimientos de cajas" at bounding box center [581, 386] width 101 height 31
